Goal: Task Accomplishment & Management: Manage account settings

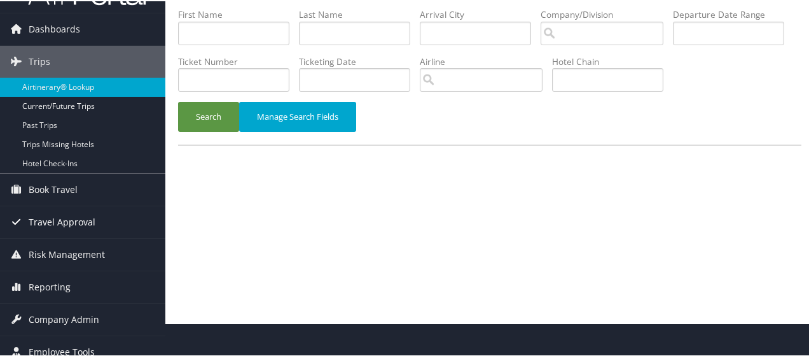
scroll to position [42, 0]
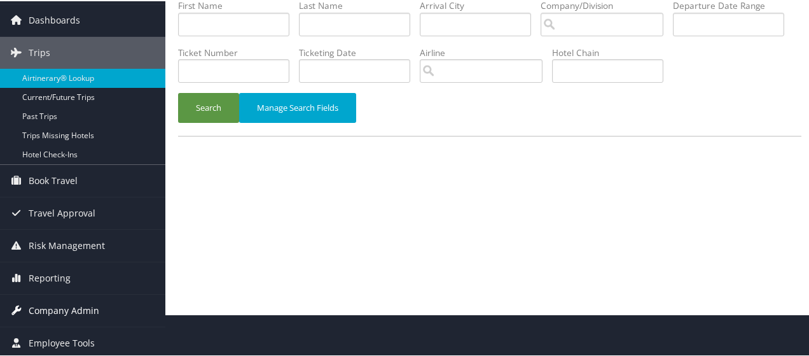
click at [51, 305] on span "Company Admin" at bounding box center [64, 309] width 71 height 32
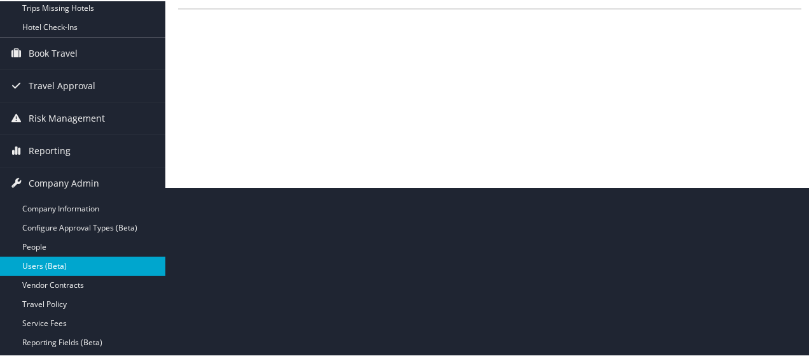
click at [38, 267] on link "Users (Beta)" at bounding box center [82, 264] width 165 height 19
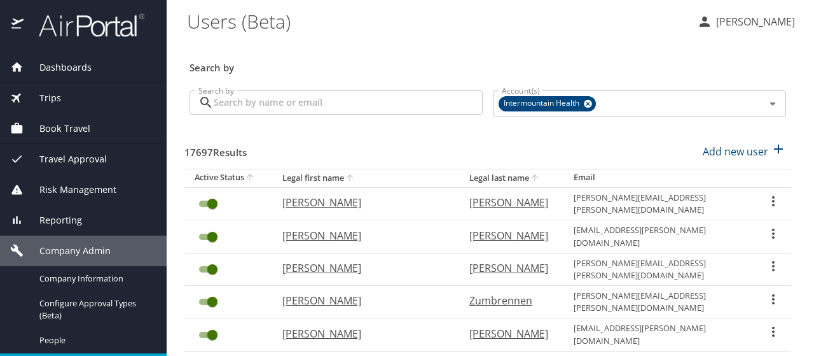
click at [228, 108] on input "Search by" at bounding box center [348, 102] width 269 height 24
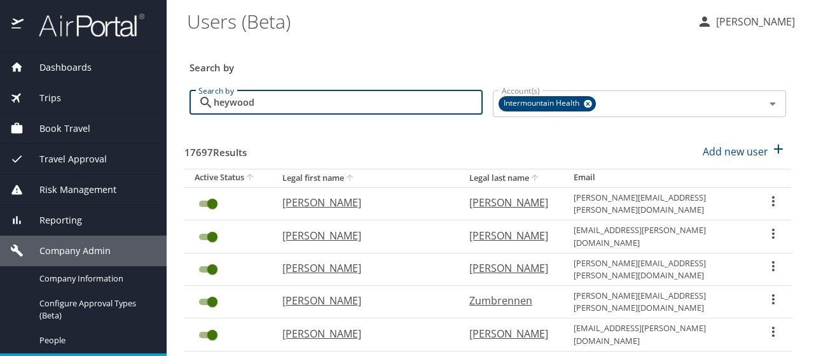
type input "heywood"
checkbox input "false"
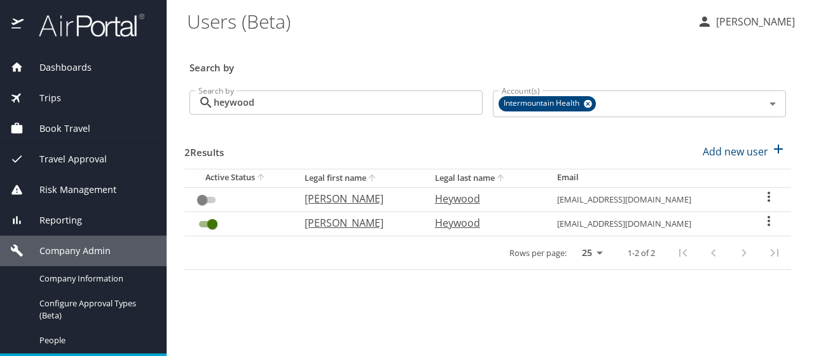
click at [768, 197] on icon "User Search Table" at bounding box center [769, 197] width 3 height 10
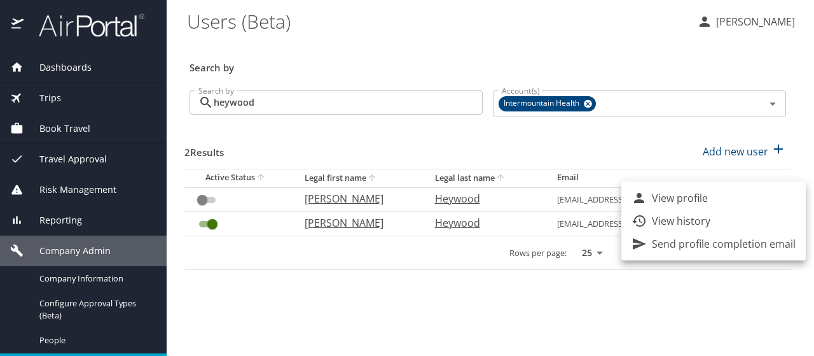
click at [765, 197] on li "View profile" at bounding box center [714, 197] width 185 height 23
select select "US"
